Goal: Complete application form

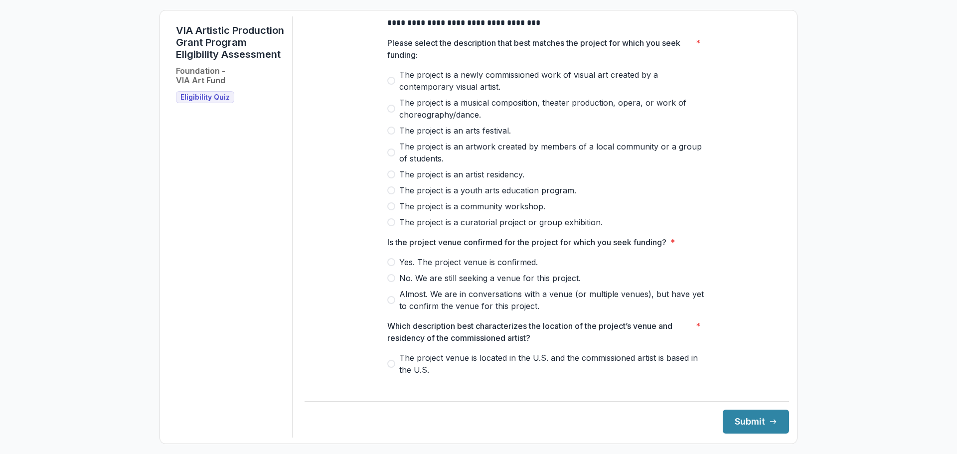
scroll to position [50, 0]
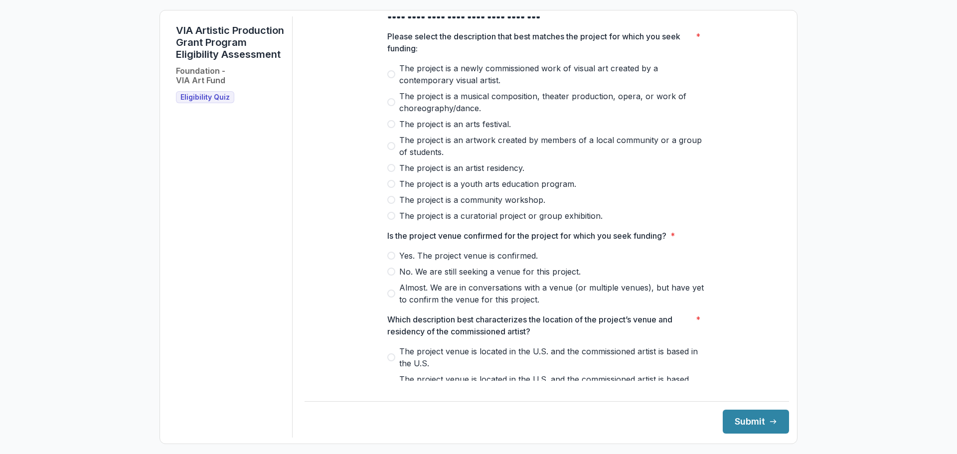
click at [390, 78] on span at bounding box center [391, 74] width 8 height 8
click at [392, 260] on span at bounding box center [391, 256] width 8 height 8
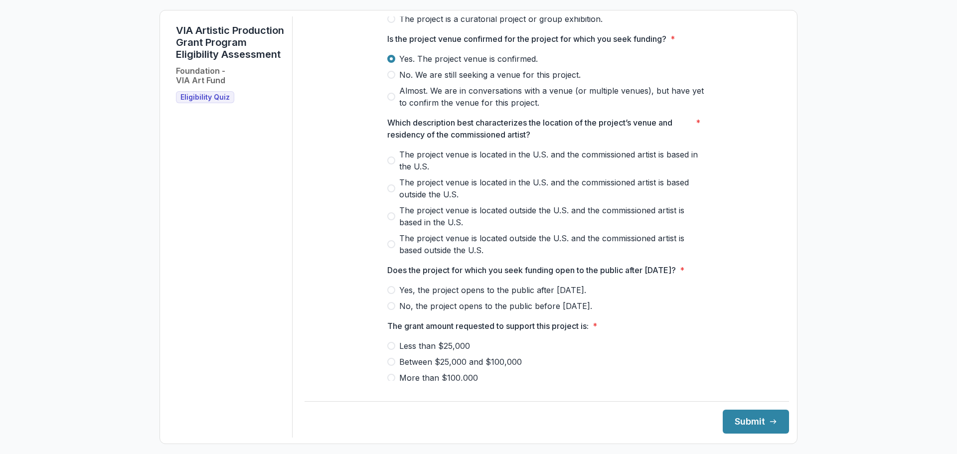
scroll to position [249, 0]
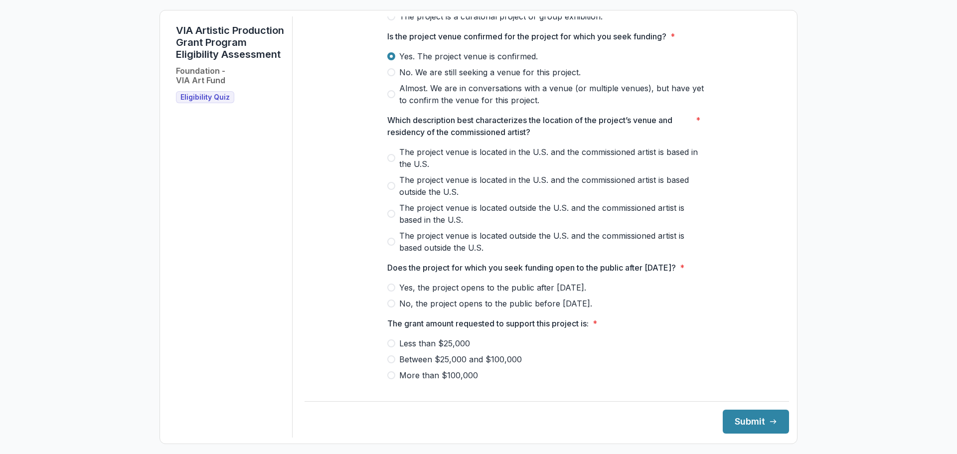
click at [392, 162] on span at bounding box center [391, 158] width 8 height 8
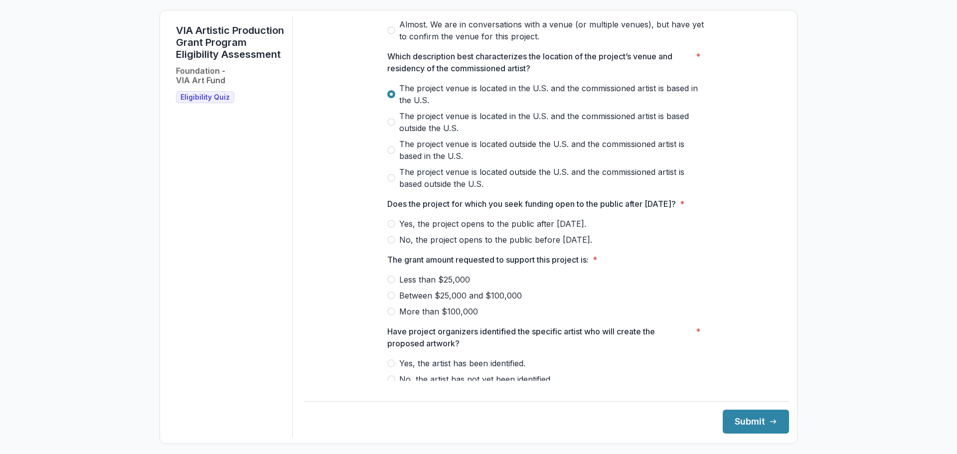
scroll to position [345, 0]
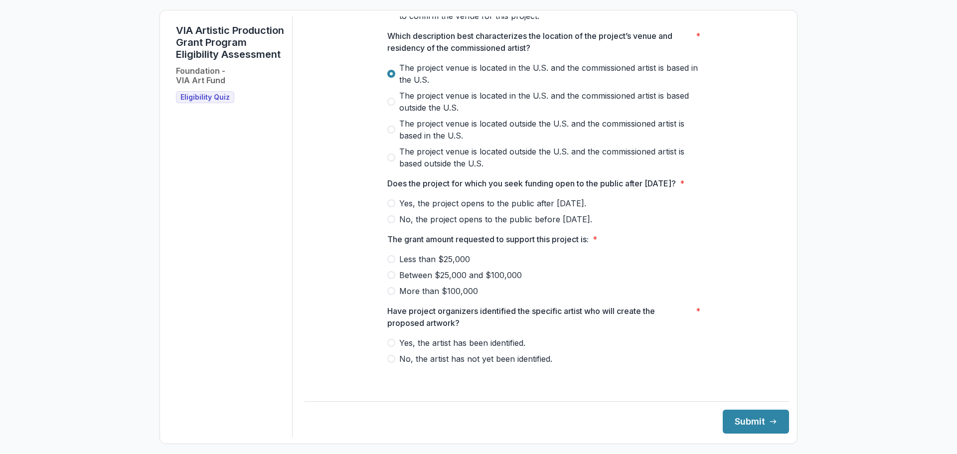
click at [392, 207] on span at bounding box center [391, 203] width 8 height 8
click at [390, 279] on span at bounding box center [391, 275] width 8 height 8
click at [395, 348] on label "Yes, the artist has been identified." at bounding box center [546, 343] width 319 height 12
click at [736, 421] on button "Submit" at bounding box center [755, 422] width 66 height 24
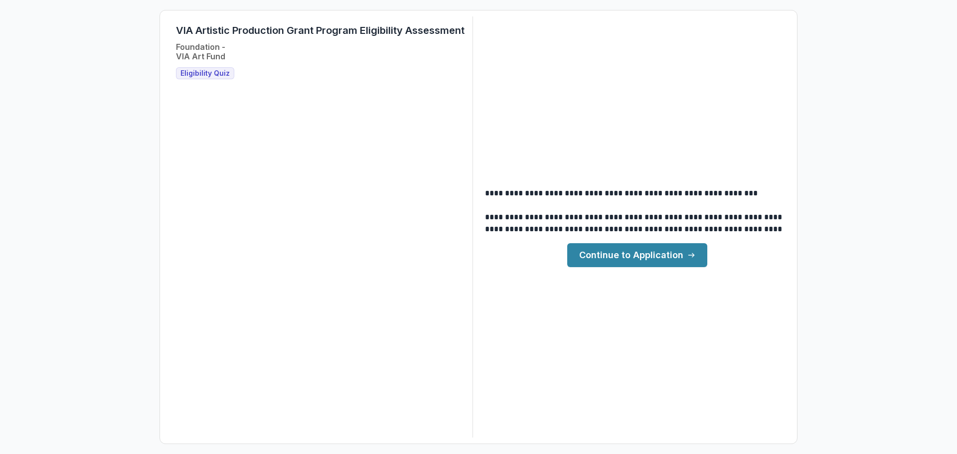
click at [639, 249] on link "Continue to Application" at bounding box center [637, 255] width 140 height 24
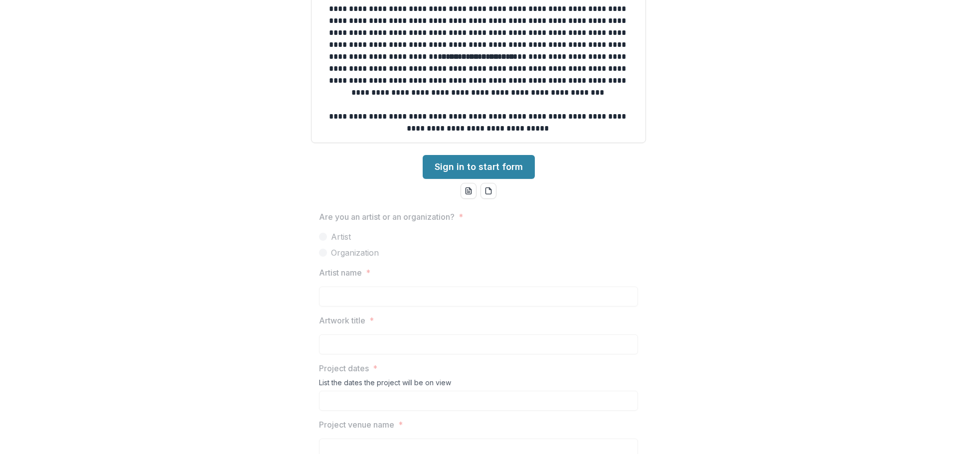
scroll to position [289, 0]
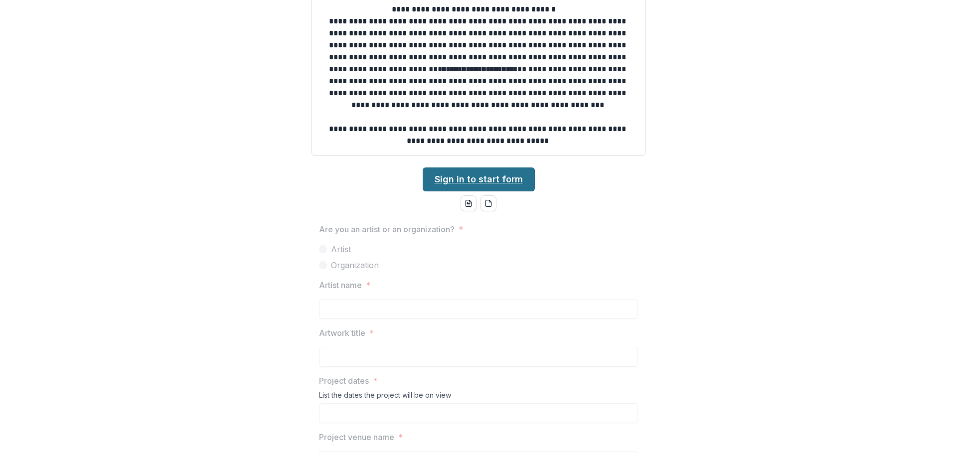
click at [506, 178] on link "Sign in to start form" at bounding box center [479, 179] width 112 height 24
